Goal: Find specific page/section: Find specific page/section

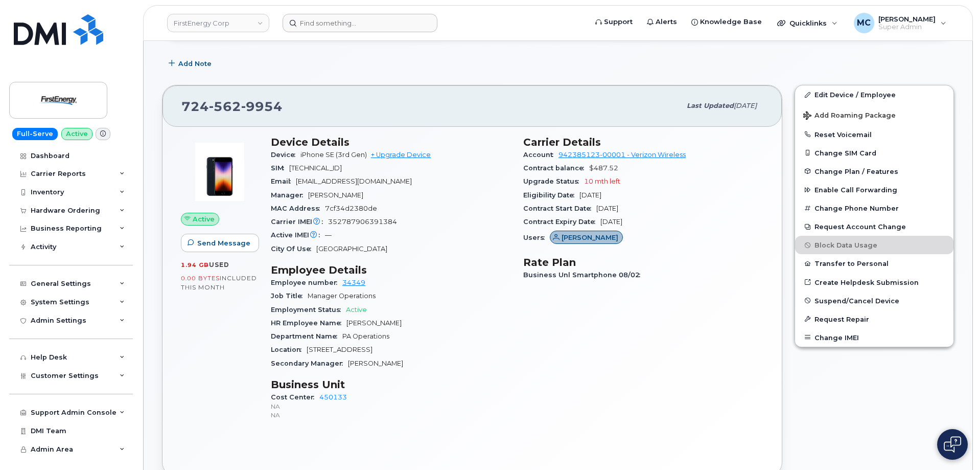
scroll to position [245, 0]
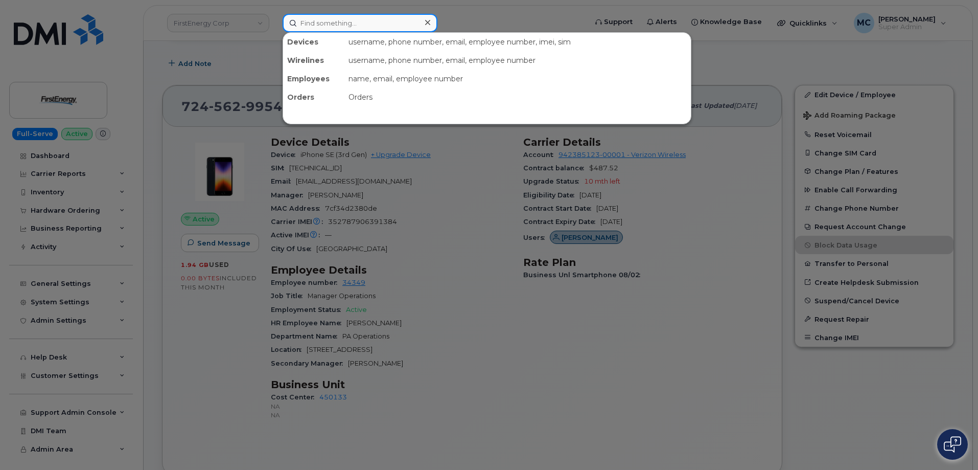
click at [353, 26] on input at bounding box center [360, 23] width 155 height 18
paste input "3048166113"
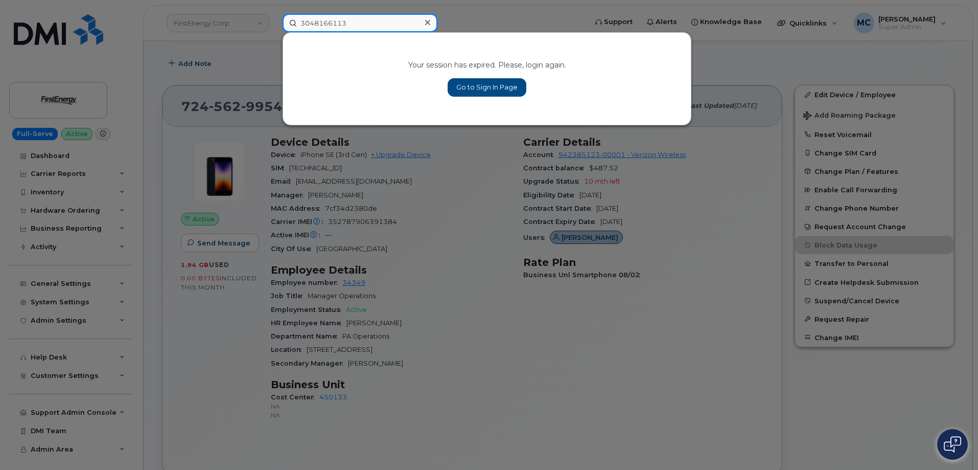
type input "3048166113"
click at [482, 85] on link "Go to Sign In Page" at bounding box center [487, 87] width 79 height 18
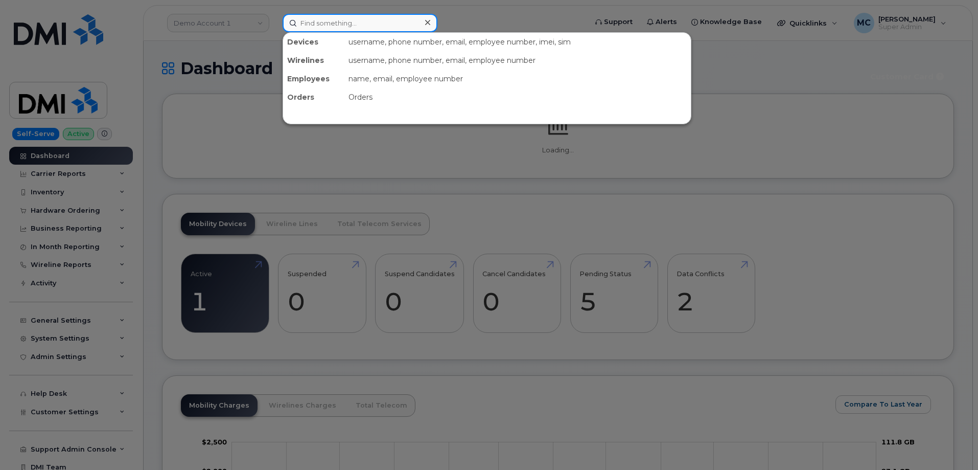
click at [347, 23] on input at bounding box center [360, 23] width 155 height 18
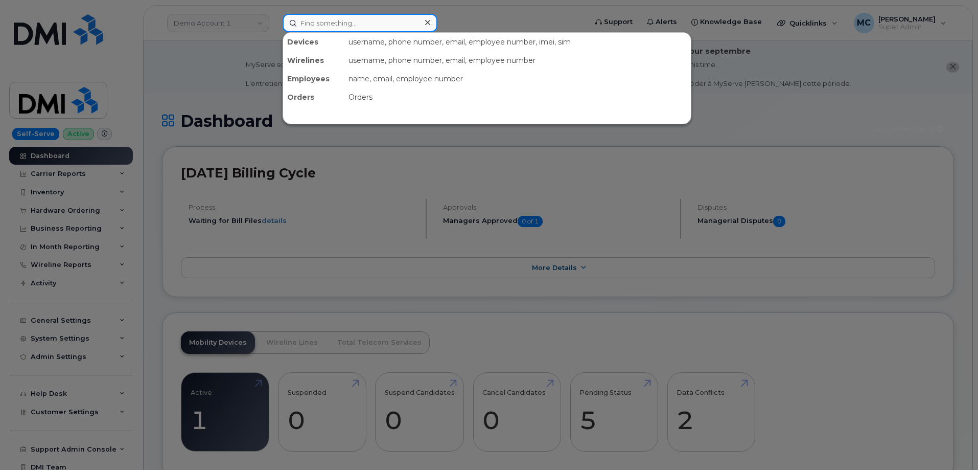
paste input "3048166113"
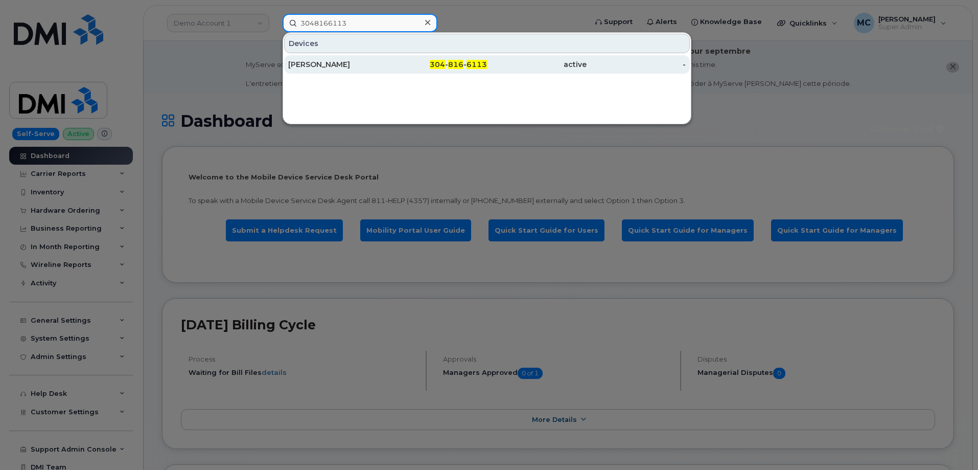
type input "3048166113"
click at [477, 65] on span "6113" at bounding box center [477, 64] width 20 height 9
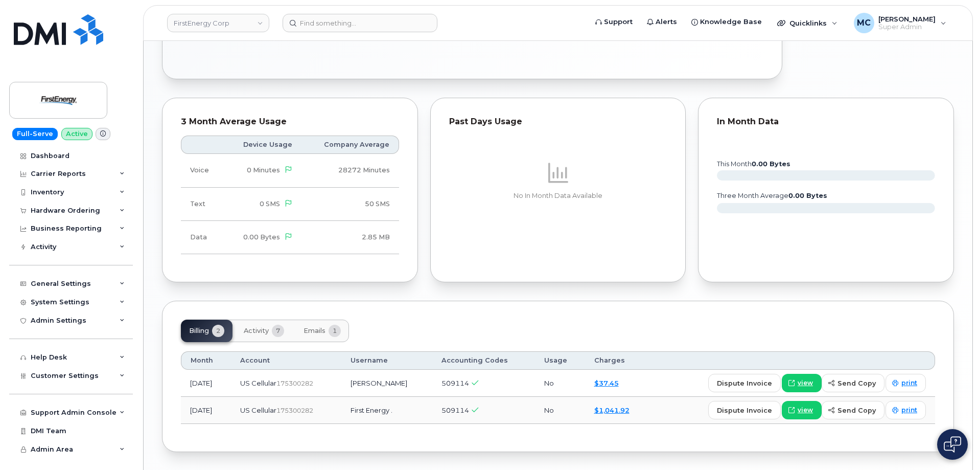
scroll to position [754, 0]
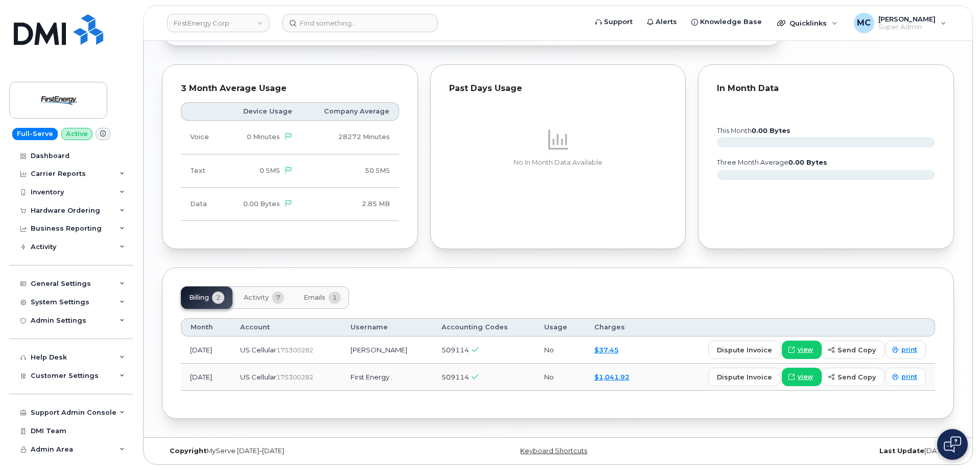
click at [255, 297] on span "Activity" at bounding box center [256, 297] width 25 height 8
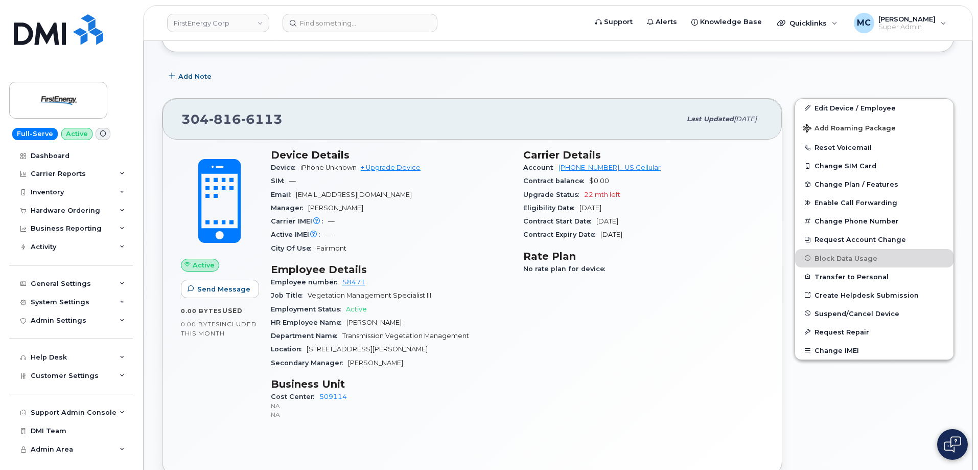
scroll to position [0, 0]
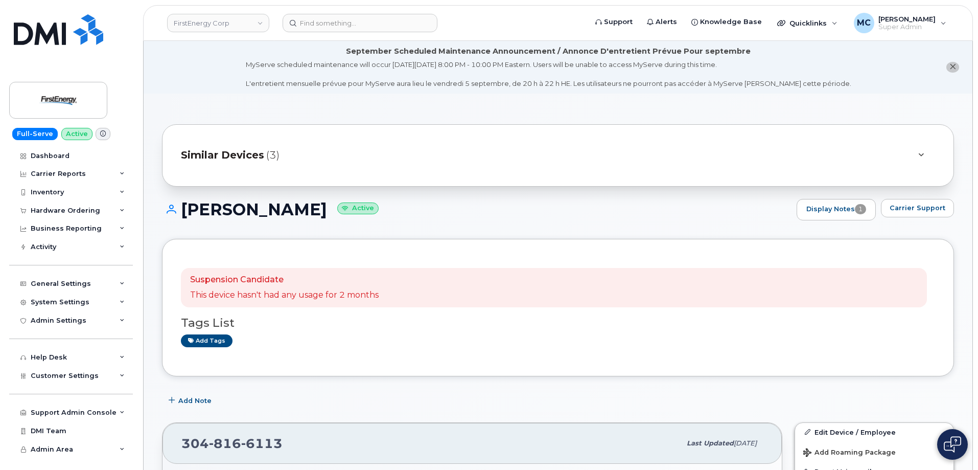
click at [236, 153] on span "Similar Devices" at bounding box center [222, 155] width 83 height 15
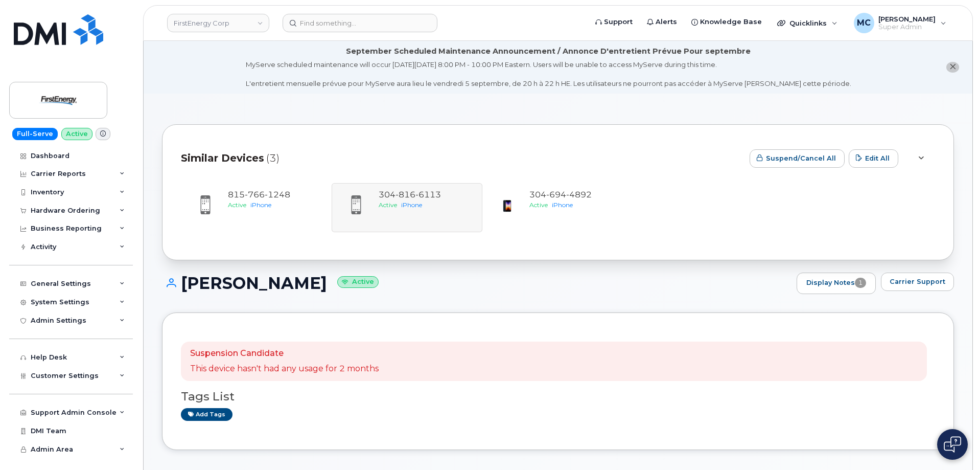
click at [240, 154] on span "Similar Devices" at bounding box center [222, 158] width 83 height 15
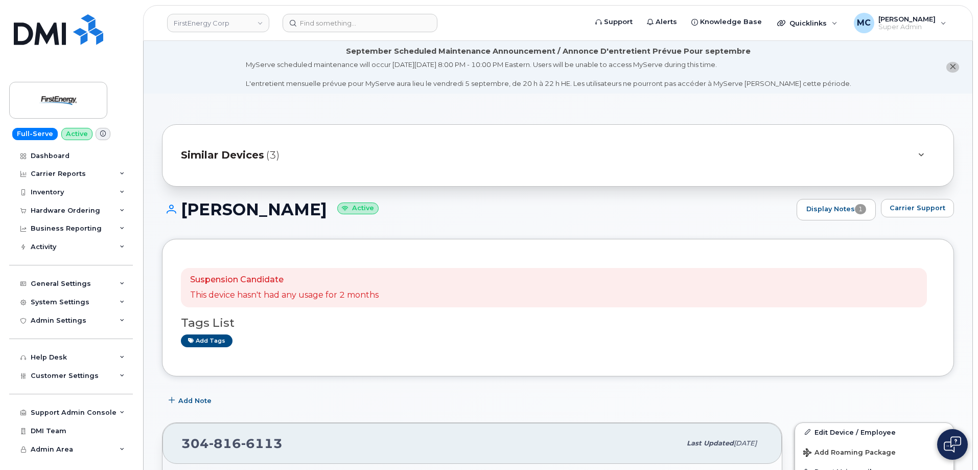
drag, startPoint x: 184, startPoint y: 212, endPoint x: 316, endPoint y: 211, distance: 131.8
click at [316, 211] on h1 "Robert J Barbor Active" at bounding box center [477, 209] width 630 height 18
copy h1 "[PERSON_NAME]"
click at [317, 26] on input at bounding box center [360, 23] width 155 height 18
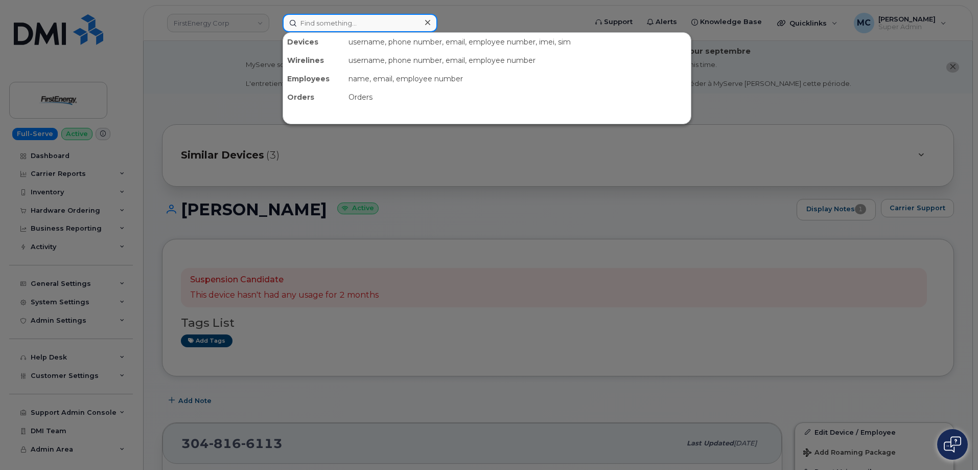
paste input "[PERSON_NAME]"
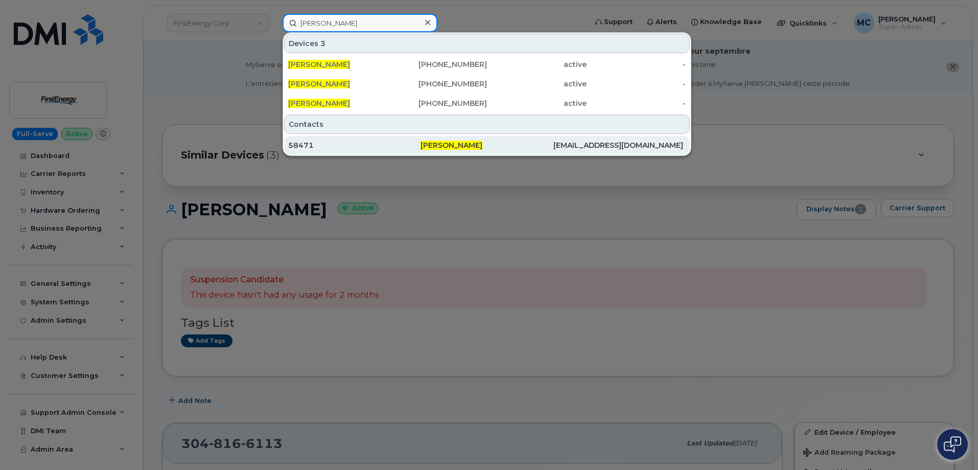
type input "[PERSON_NAME]"
click at [459, 143] on span "[PERSON_NAME]" at bounding box center [452, 145] width 62 height 9
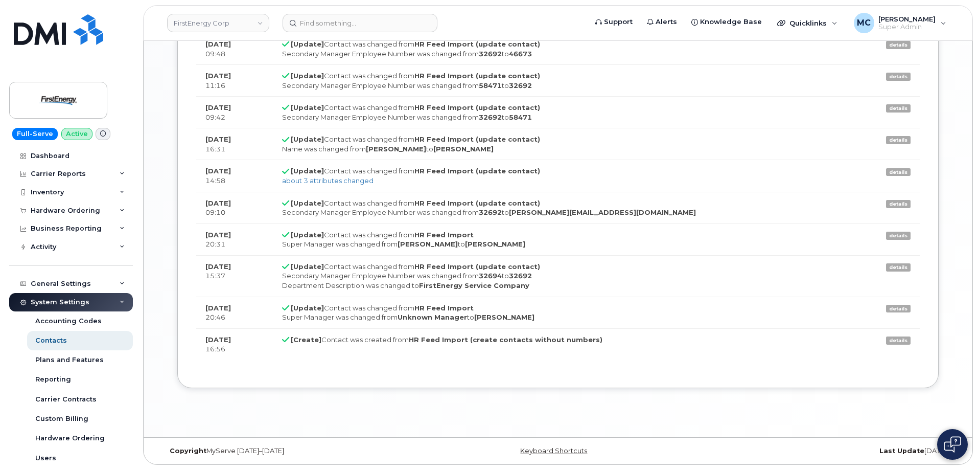
scroll to position [1180, 0]
